Goal: Task Accomplishment & Management: Manage account settings

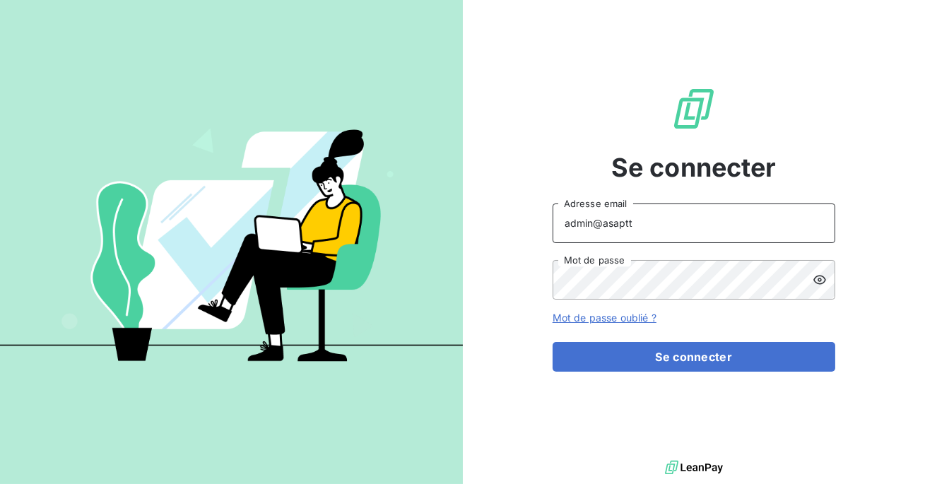
click at [634, 224] on input "admin@asaptt" at bounding box center [693, 223] width 283 height 40
type input "admin@gomecano"
click at [552, 342] on button "Se connecter" at bounding box center [693, 357] width 283 height 30
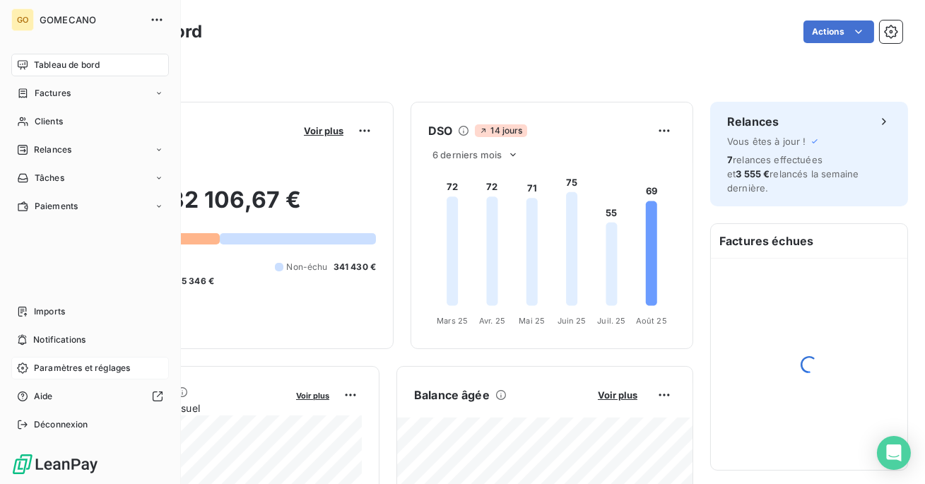
click at [64, 369] on span "Paramètres et réglages" at bounding box center [82, 368] width 96 height 13
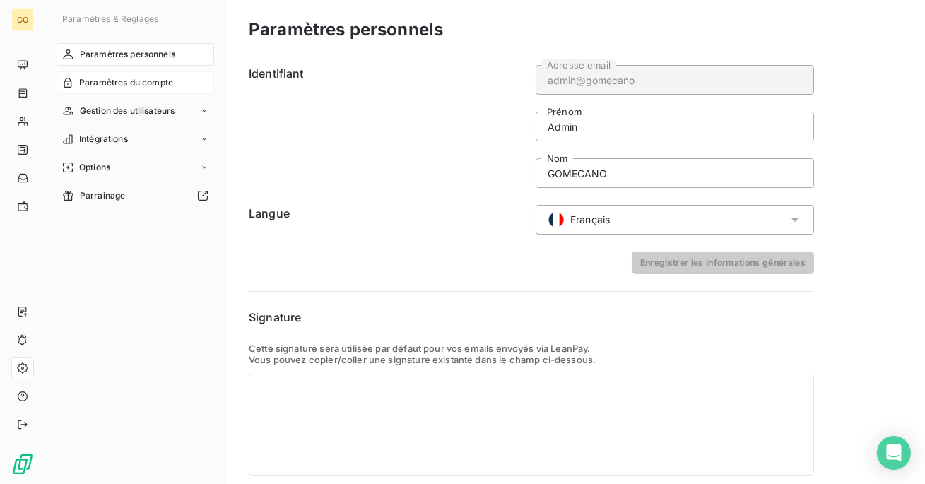
click at [126, 93] on div "Paramètres du compte" at bounding box center [136, 82] width 158 height 23
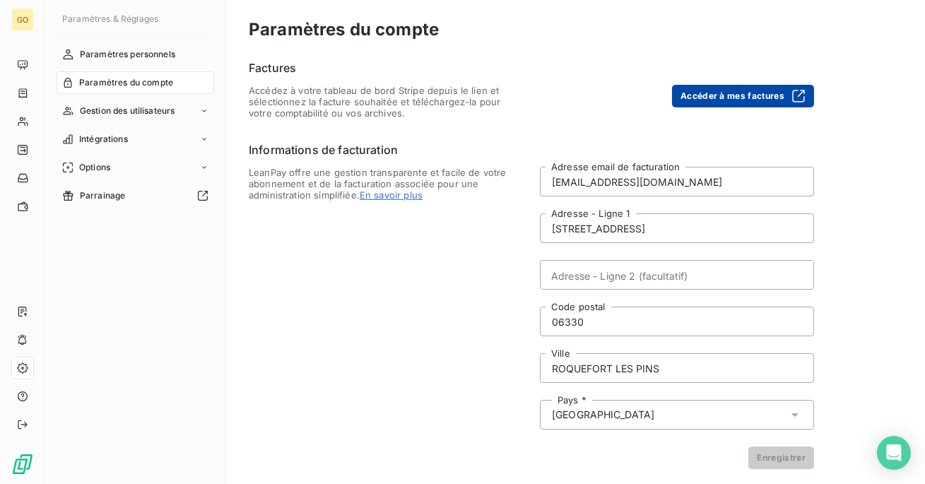
click at [723, 96] on button "Accéder à mes factures" at bounding box center [743, 96] width 142 height 23
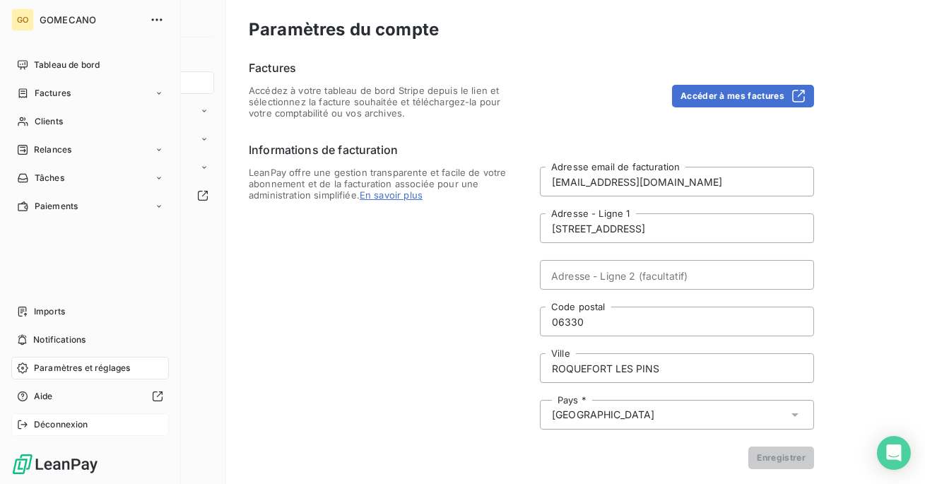
click at [44, 427] on span "Déconnexion" at bounding box center [61, 424] width 54 height 13
